Goal: Task Accomplishment & Management: Complete application form

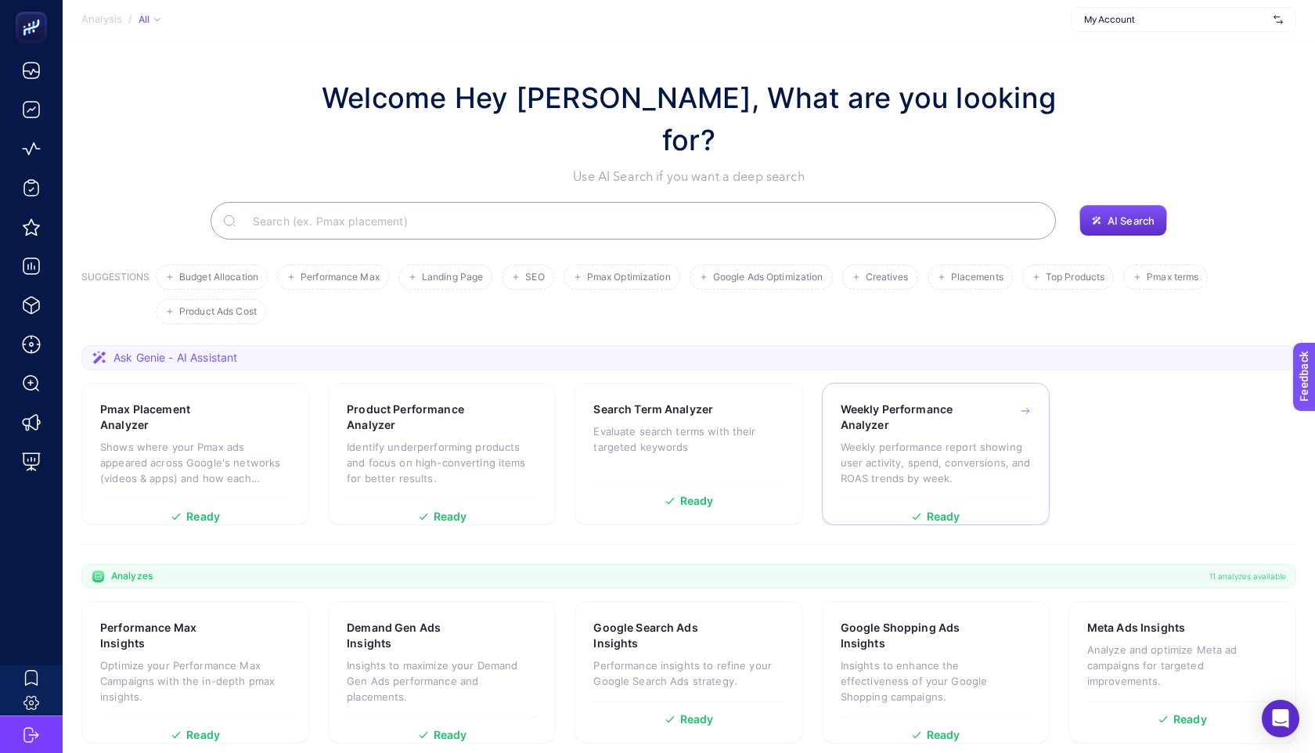
click at [872, 439] on p "Weekly performance report showing user activity, spend, conversions, and ROAS t…" at bounding box center [936, 462] width 190 height 47
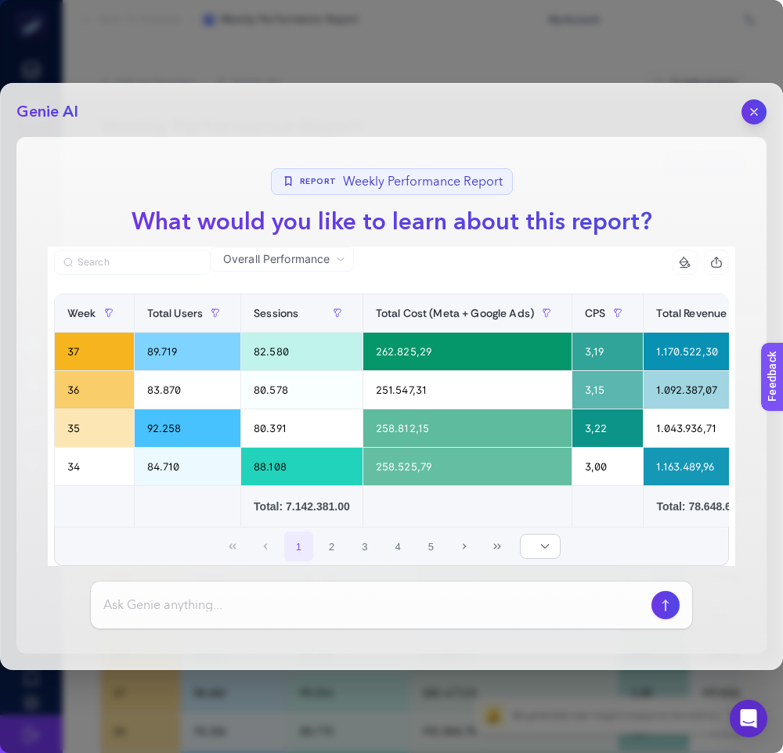
click at [276, 619] on div at bounding box center [391, 604] width 601 height 47
click at [315, 594] on div at bounding box center [391, 604] width 601 height 47
click at [294, 607] on input at bounding box center [374, 605] width 542 height 19
type input "datayı yorumla"
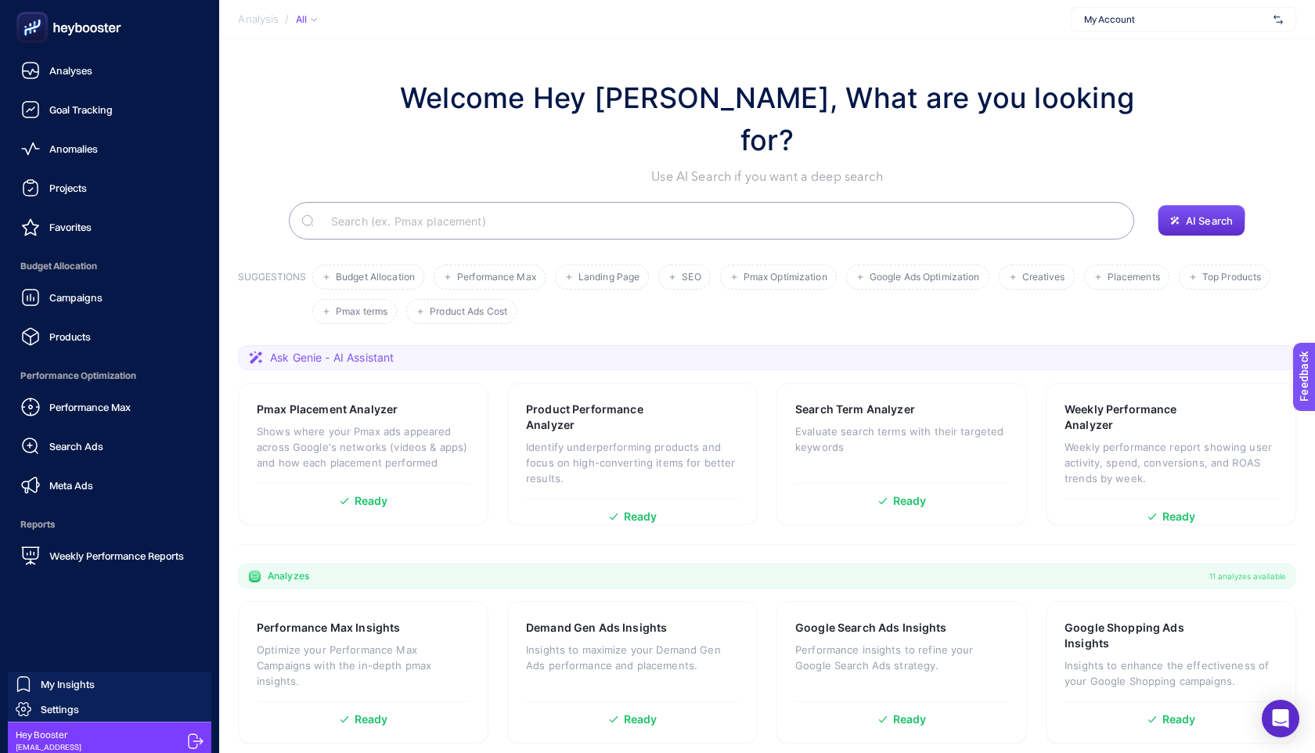
click at [198, 738] on icon at bounding box center [195, 740] width 15 height 15
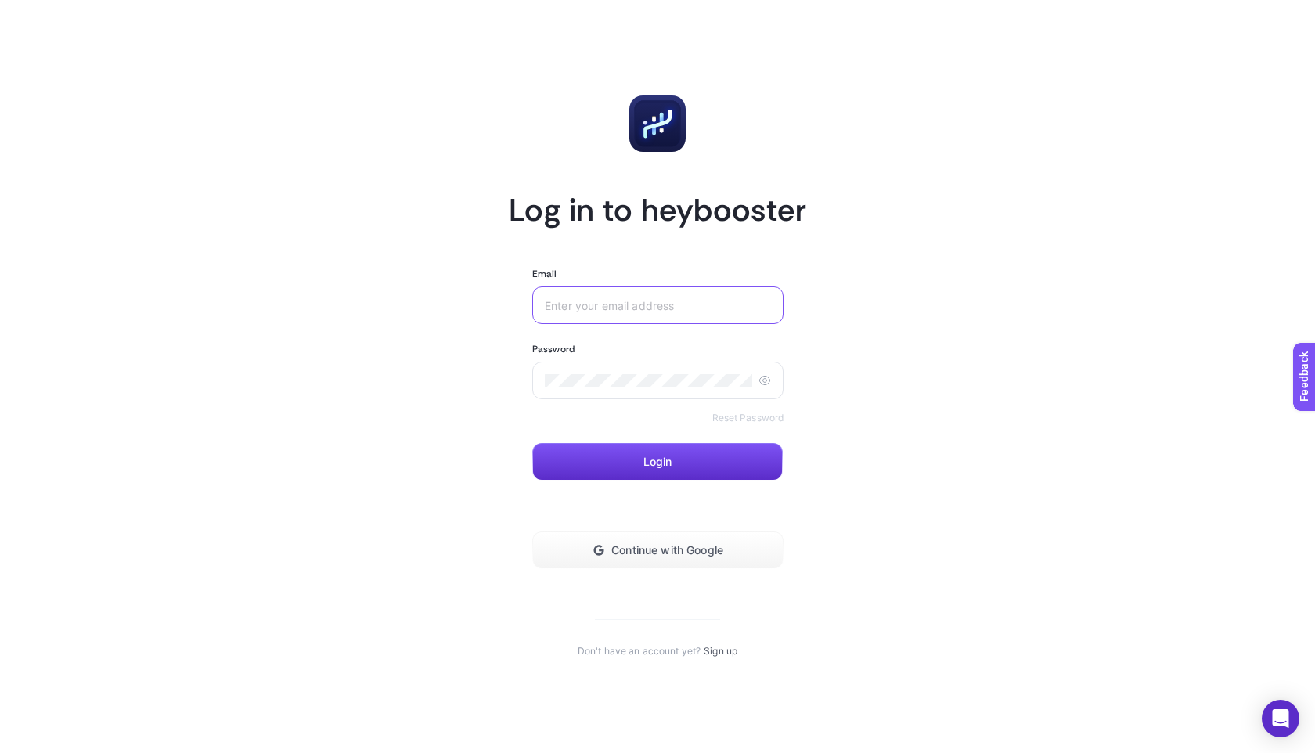
click at [589, 301] on input "Email" at bounding box center [658, 305] width 226 height 13
click at [433, 351] on article "Log in to heybooster Email Password Reset Password Login Continue with Google D…" at bounding box center [657, 376] width 1089 height 715
click at [710, 639] on section "Log in to heybooster Email Password Reset Password Login Continue with Google D…" at bounding box center [657, 376] width 297 height 562
click at [711, 645] on link "Sign up" at bounding box center [721, 651] width 34 height 13
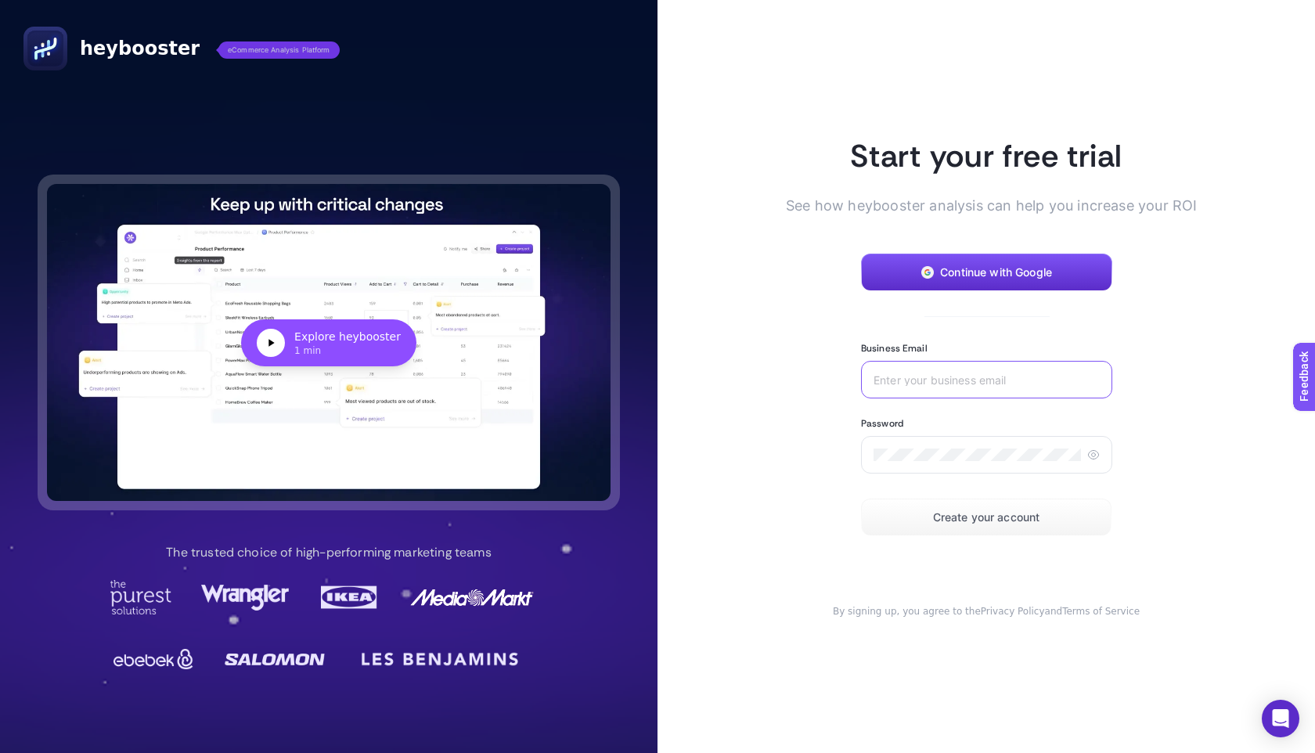
click at [933, 376] on input "Business Email" at bounding box center [986, 379] width 226 height 13
type input "test_run_package@gmail.com"
click at [905, 509] on button "Create your account" at bounding box center [986, 518] width 250 height 38
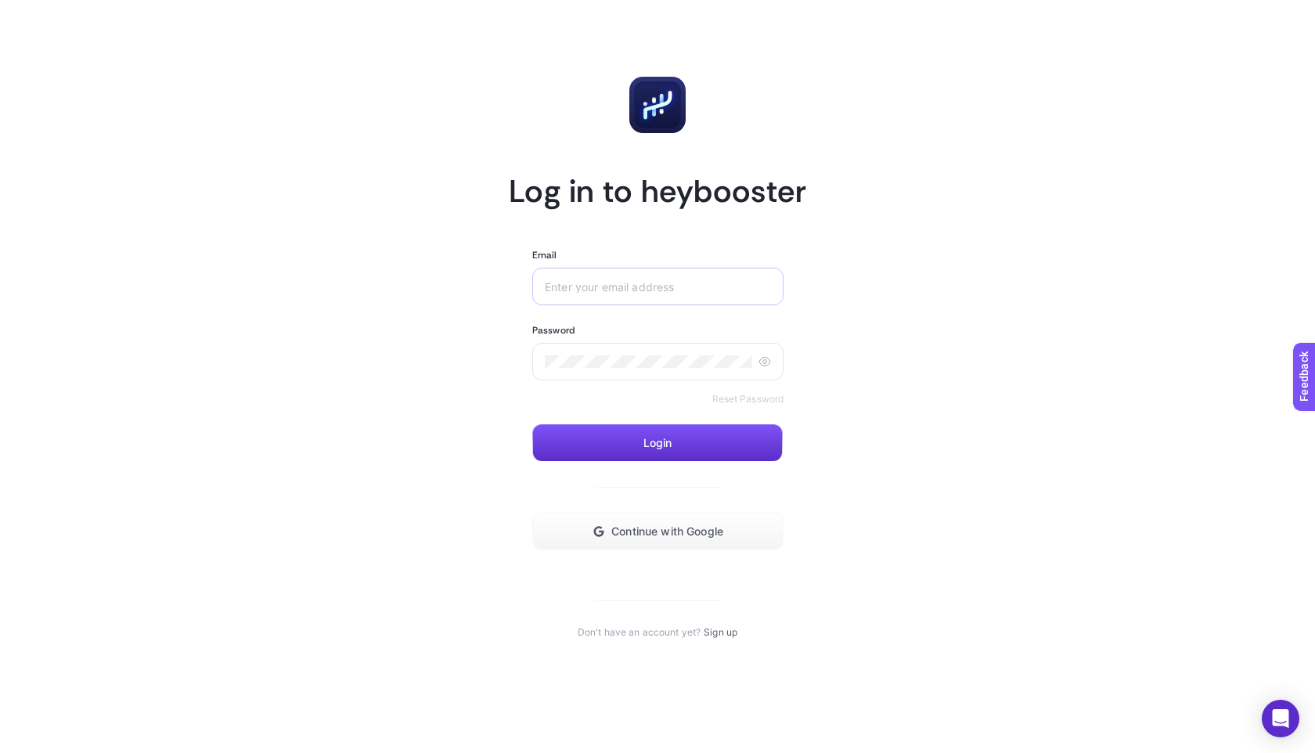
click at [621, 293] on div at bounding box center [657, 287] width 251 height 38
paste input "test_run_package@gmail.com"
type input "test_run_package@gmail.com"
click at [537, 430] on button "Login" at bounding box center [657, 443] width 250 height 38
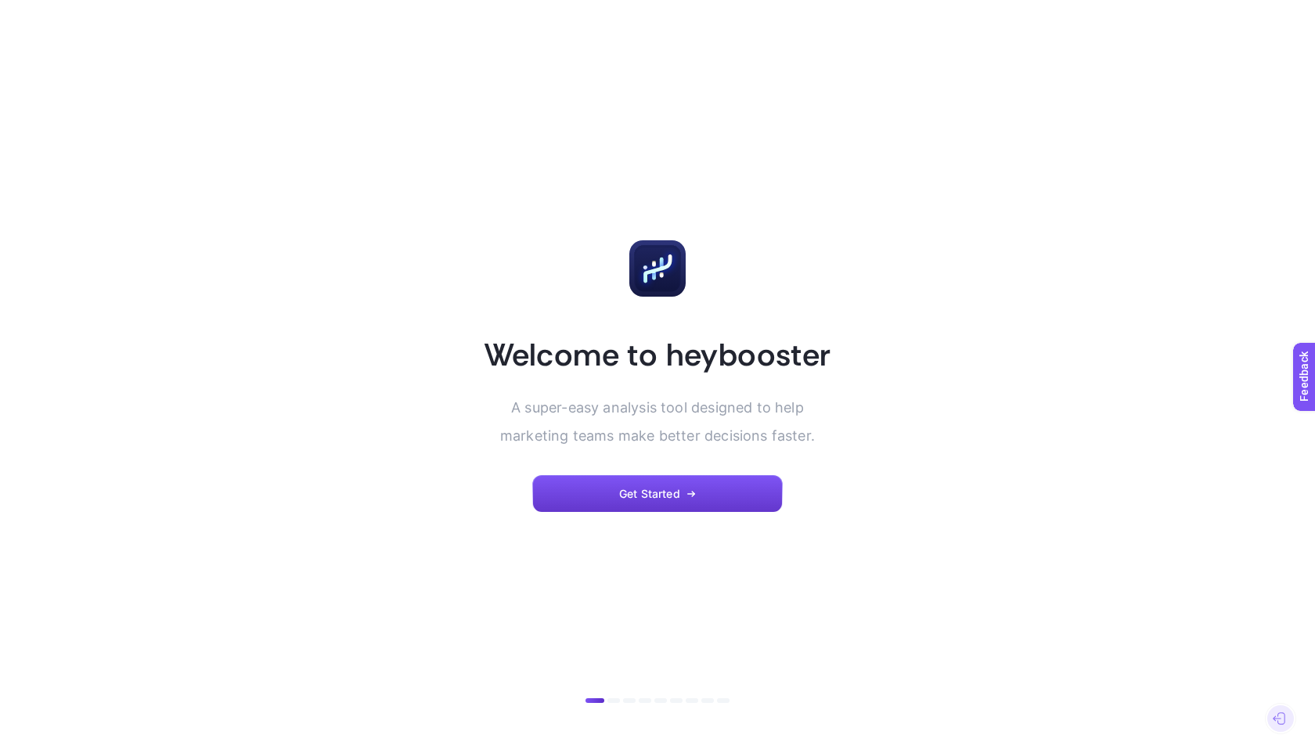
click at [683, 475] on button "Get Started" at bounding box center [657, 494] width 250 height 38
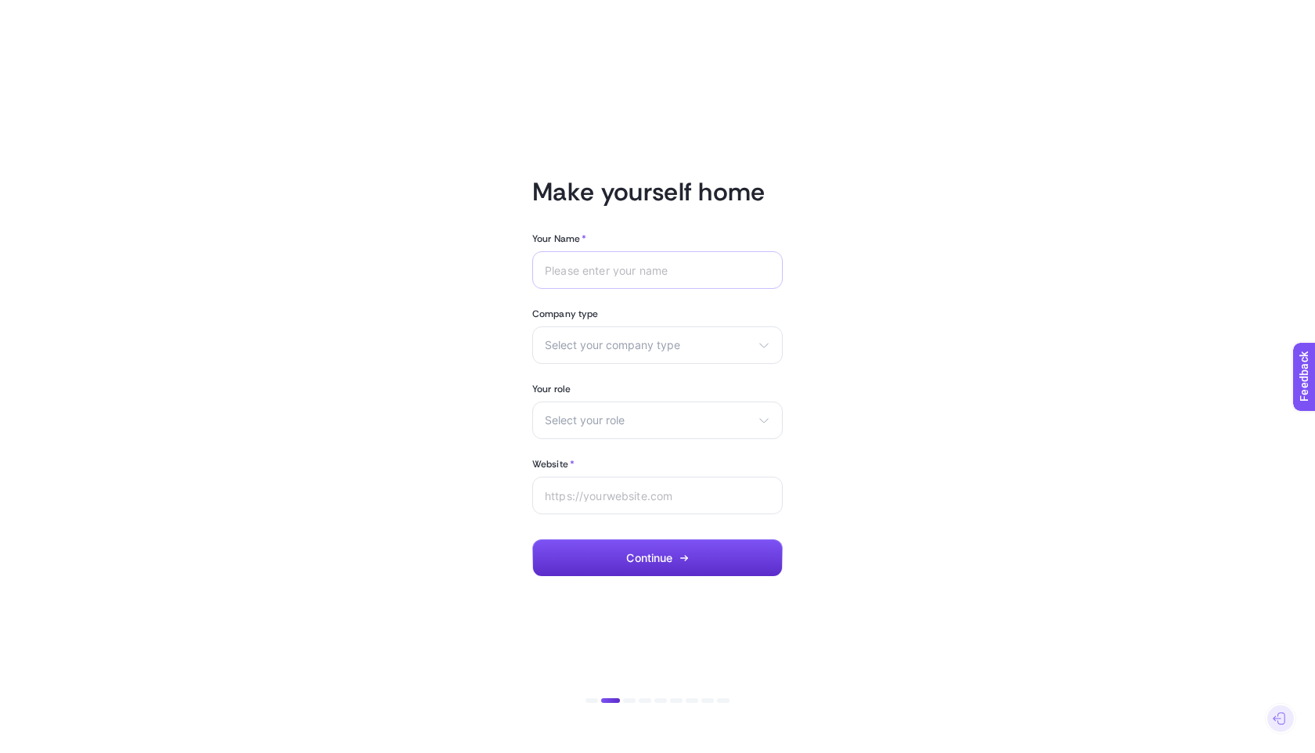
click at [700, 283] on div at bounding box center [657, 270] width 250 height 38
type input "test"
type input "test.com"
click at [693, 352] on div "Select your company type eCommerce Agency Other" at bounding box center [657, 345] width 250 height 38
click at [619, 395] on li "Agency" at bounding box center [657, 407] width 243 height 25
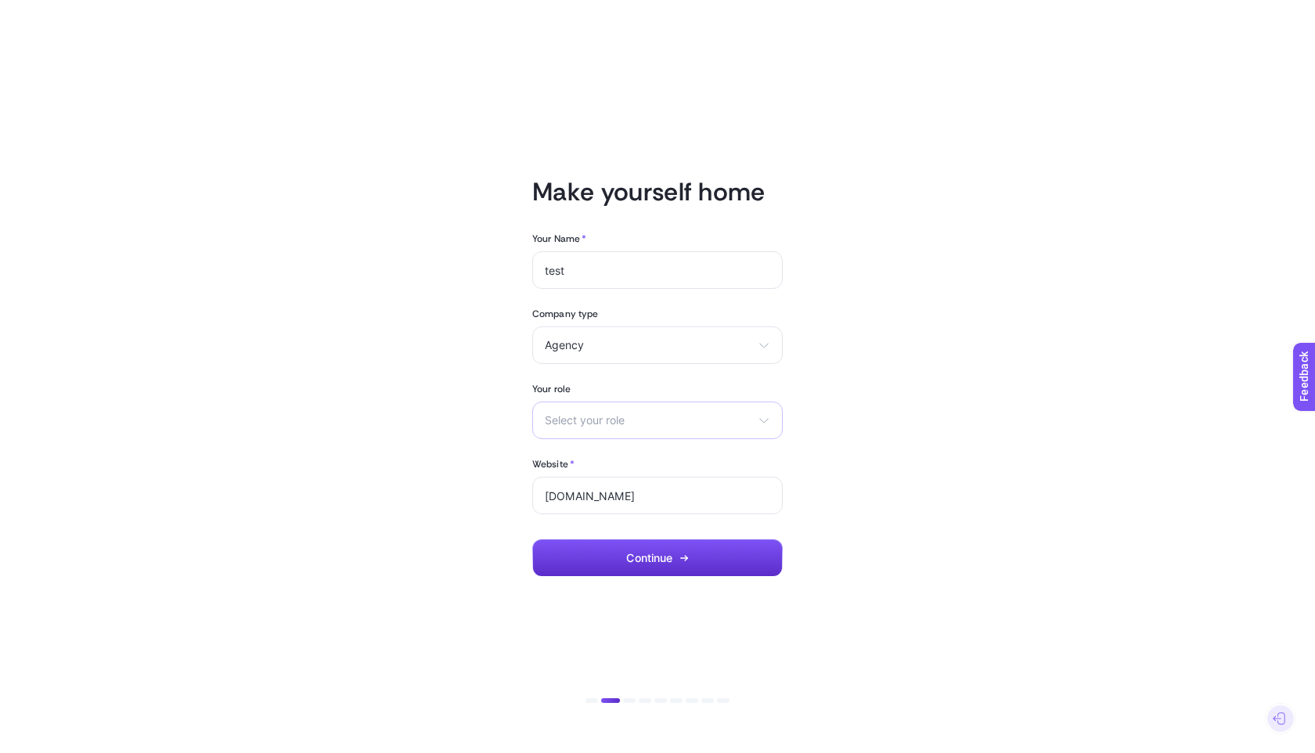
click at [638, 403] on div "Select your role Marketing manager Digital consultant Facebook executive Social…" at bounding box center [657, 420] width 250 height 38
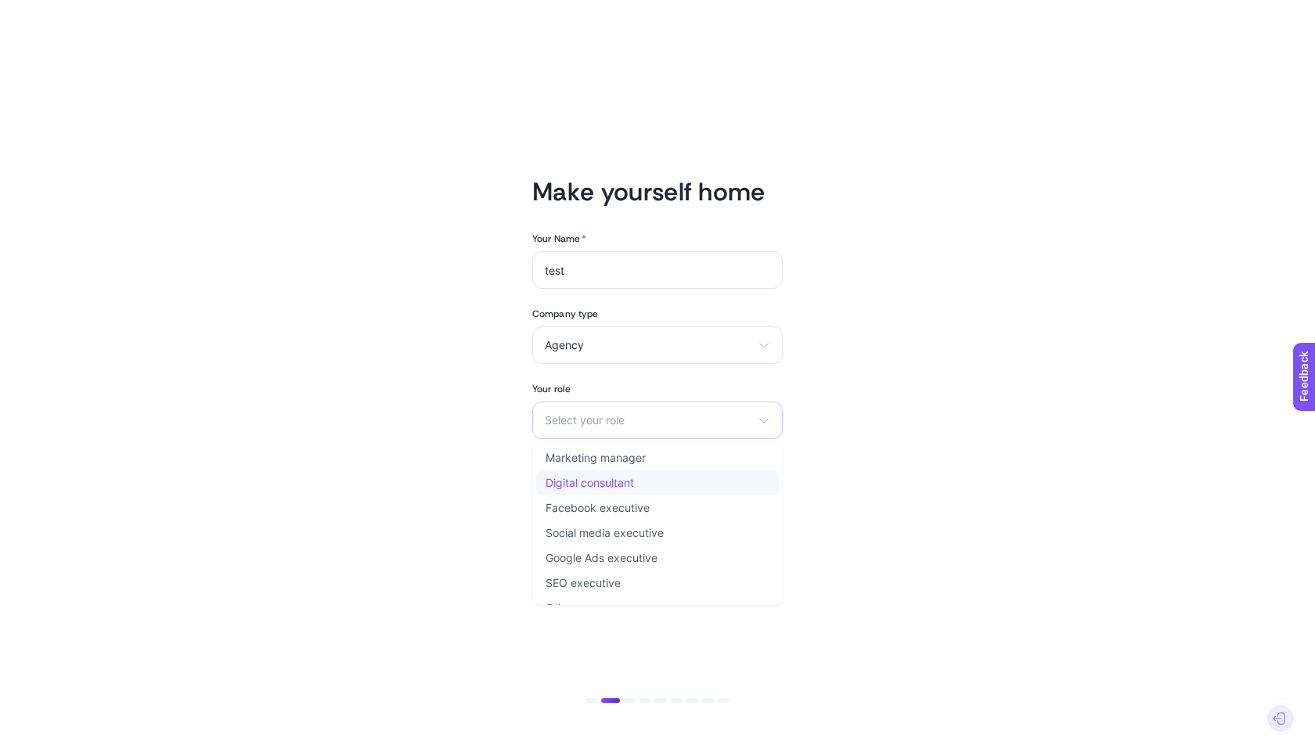
click at [589, 475] on li "Digital consultant" at bounding box center [657, 482] width 243 height 25
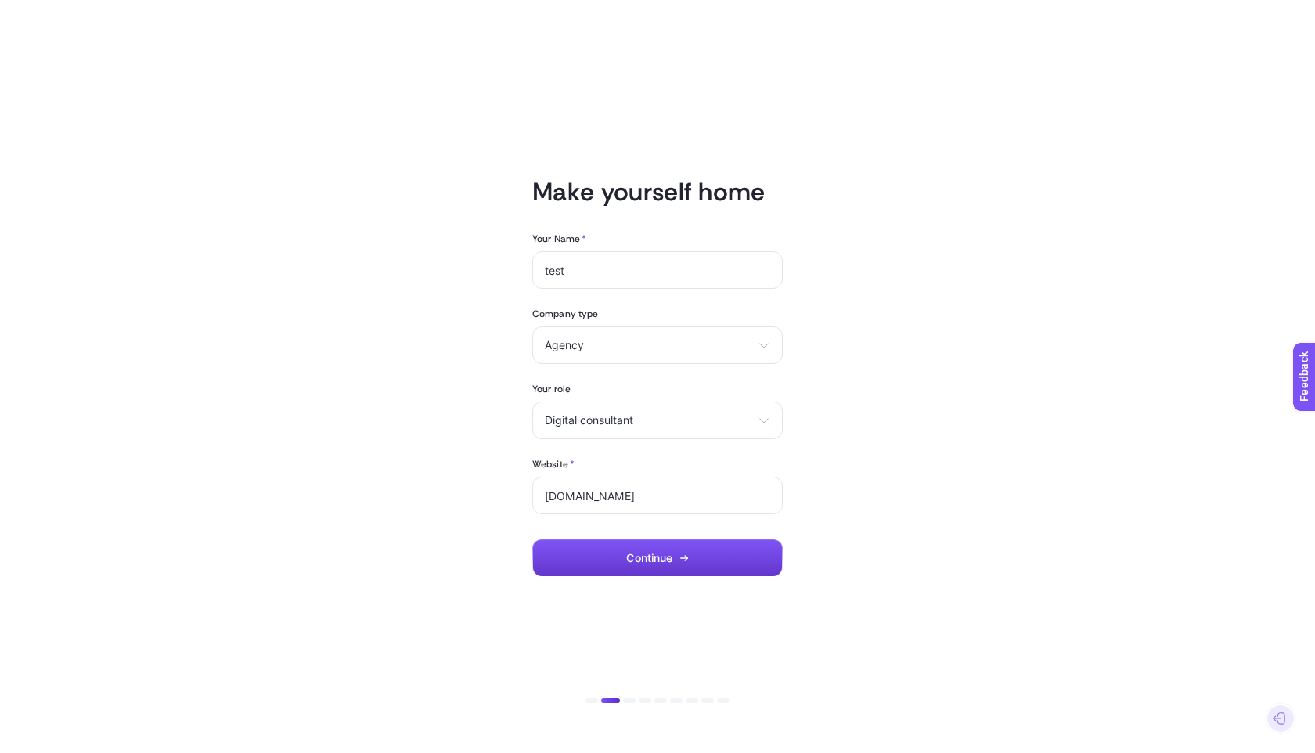
click at [589, 540] on button "Continue" at bounding box center [657, 558] width 250 height 38
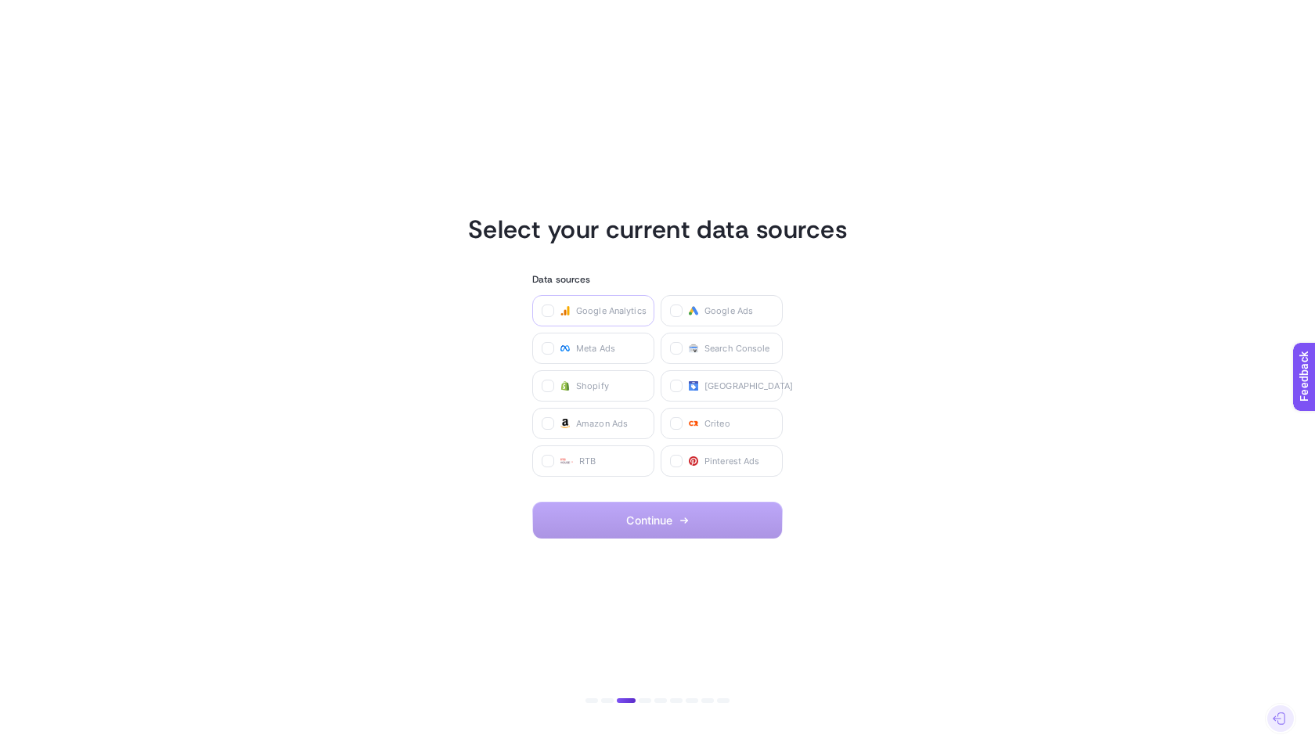
click at [620, 316] on span "Google Analytics" at bounding box center [611, 310] width 70 height 13
click at [0, 0] on Analytics "checkbox" at bounding box center [0, 0] width 0 height 0
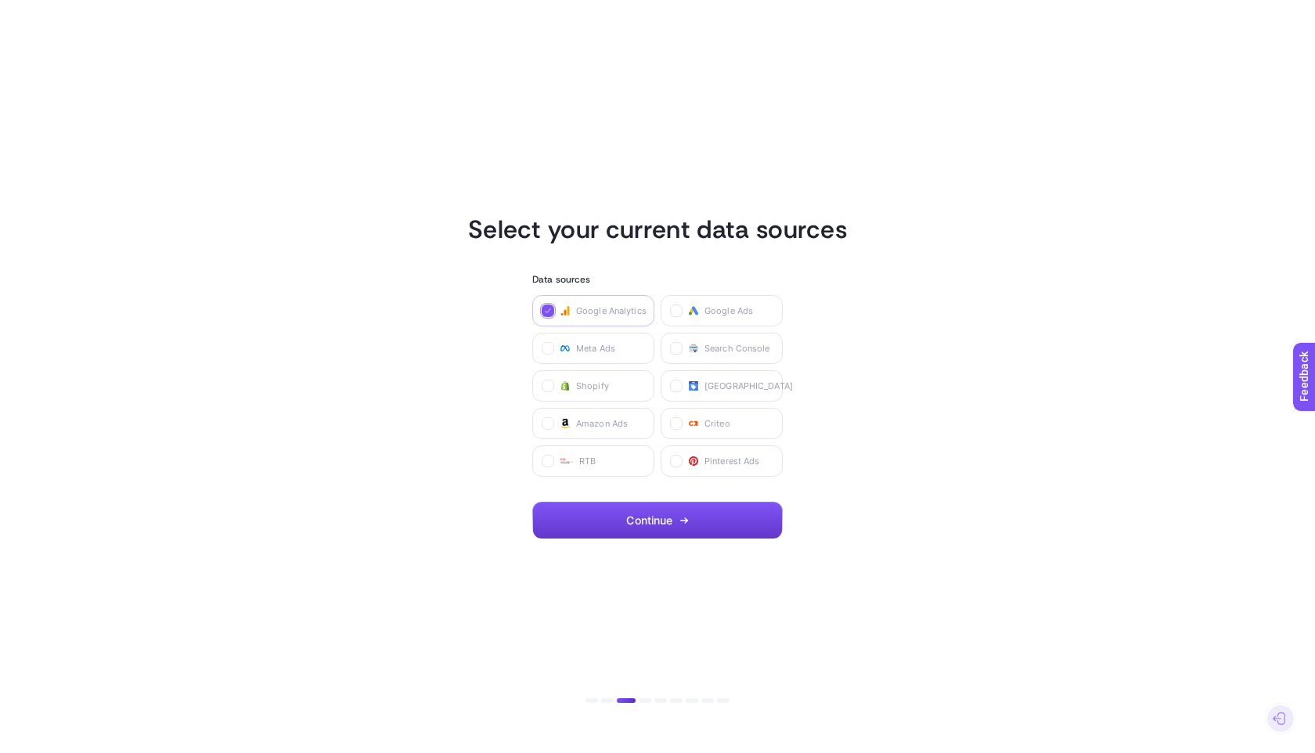
click at [632, 527] on button "Continue" at bounding box center [657, 521] width 250 height 38
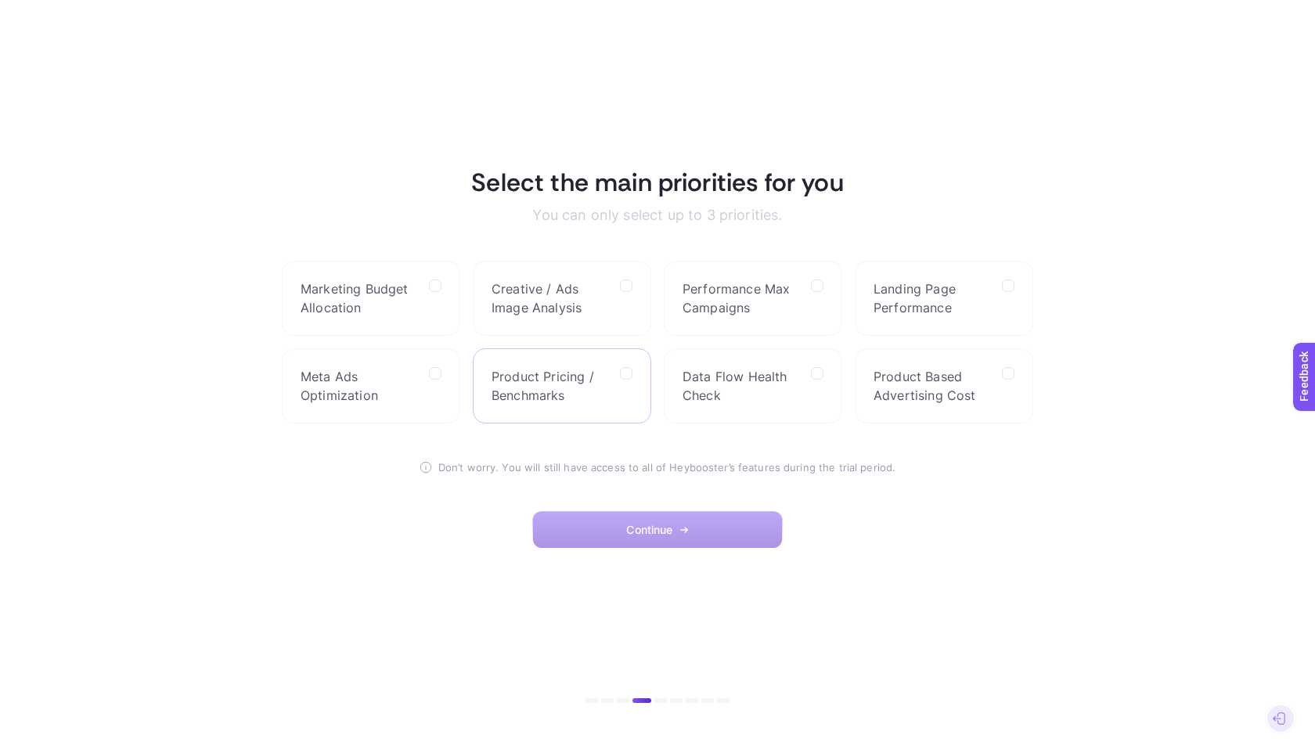
click at [626, 398] on div at bounding box center [626, 386] width 13 height 38
click at [0, 0] on Benchmarks "checkbox" at bounding box center [0, 0] width 0 height 0
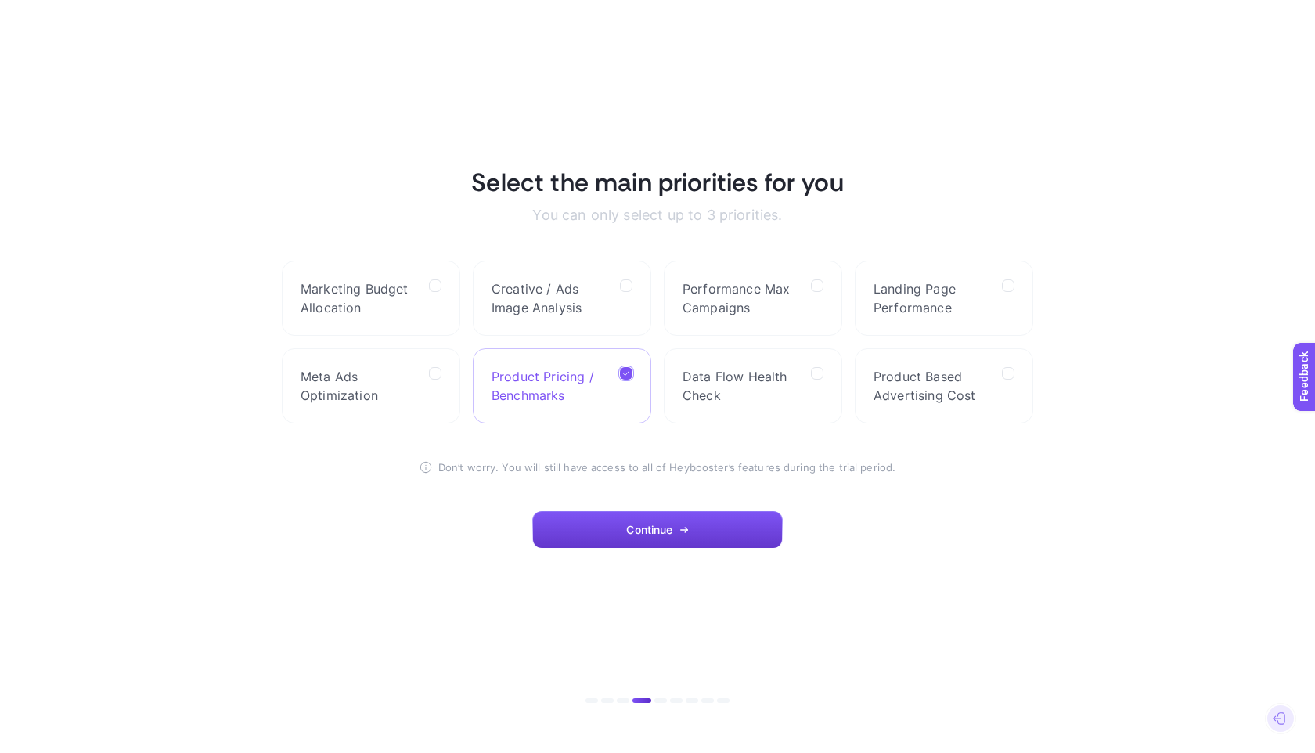
click at [627, 513] on button "Continue" at bounding box center [657, 530] width 250 height 38
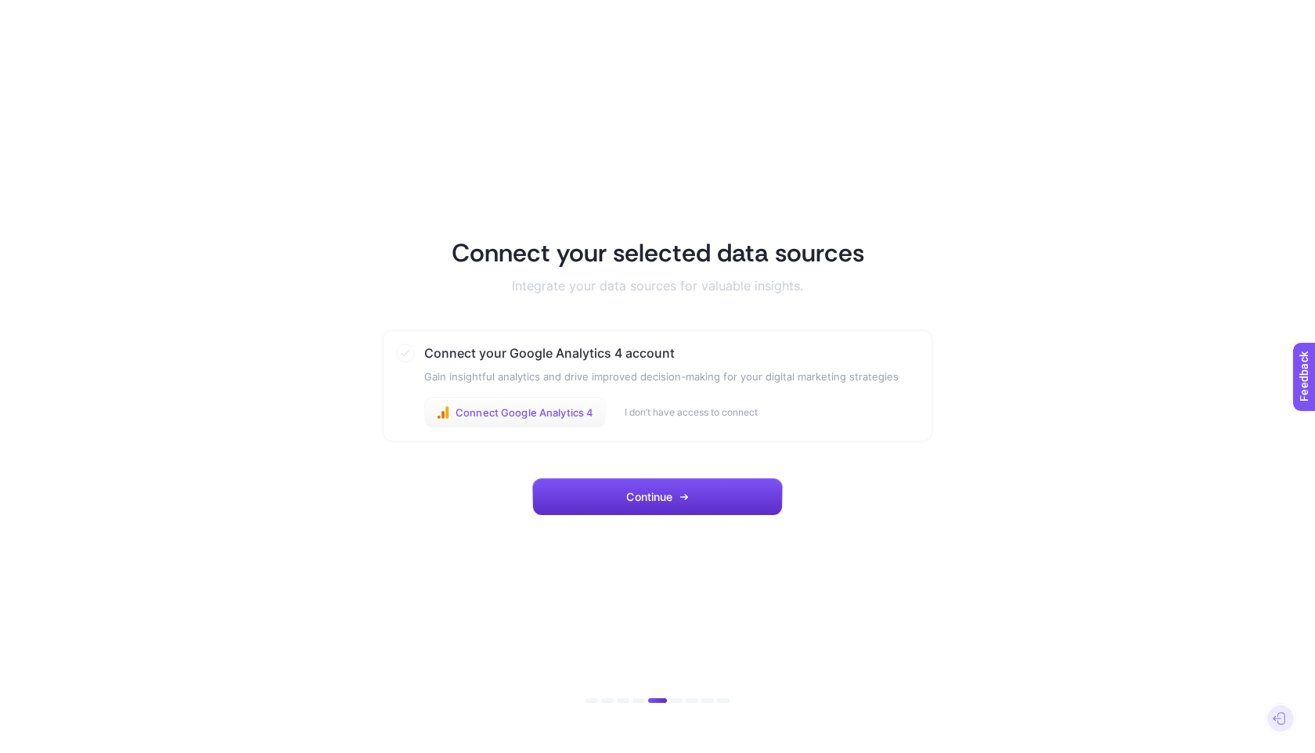
click at [520, 401] on button "Connect Google Analytics 4" at bounding box center [515, 412] width 182 height 31
